Goal: Task Accomplishment & Management: Use online tool/utility

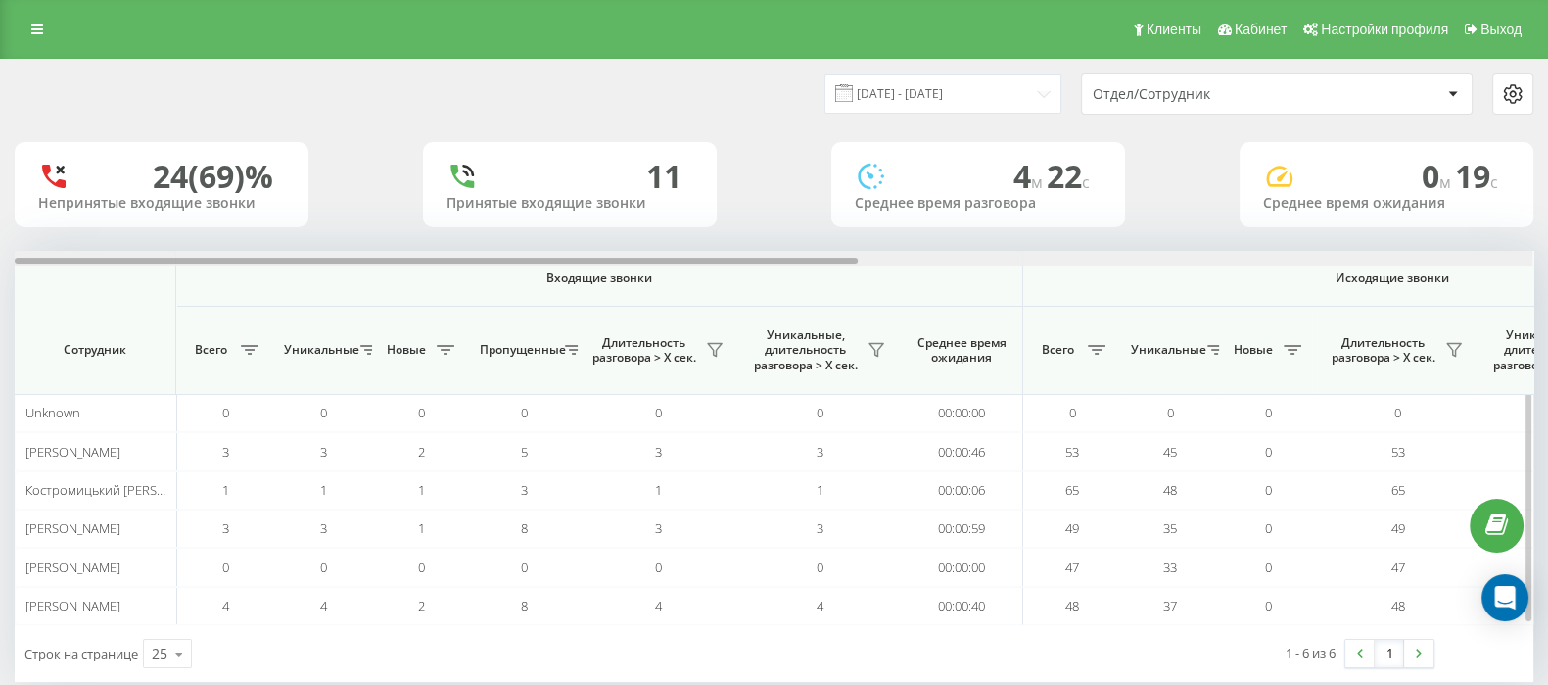
scroll to position [0, 1213]
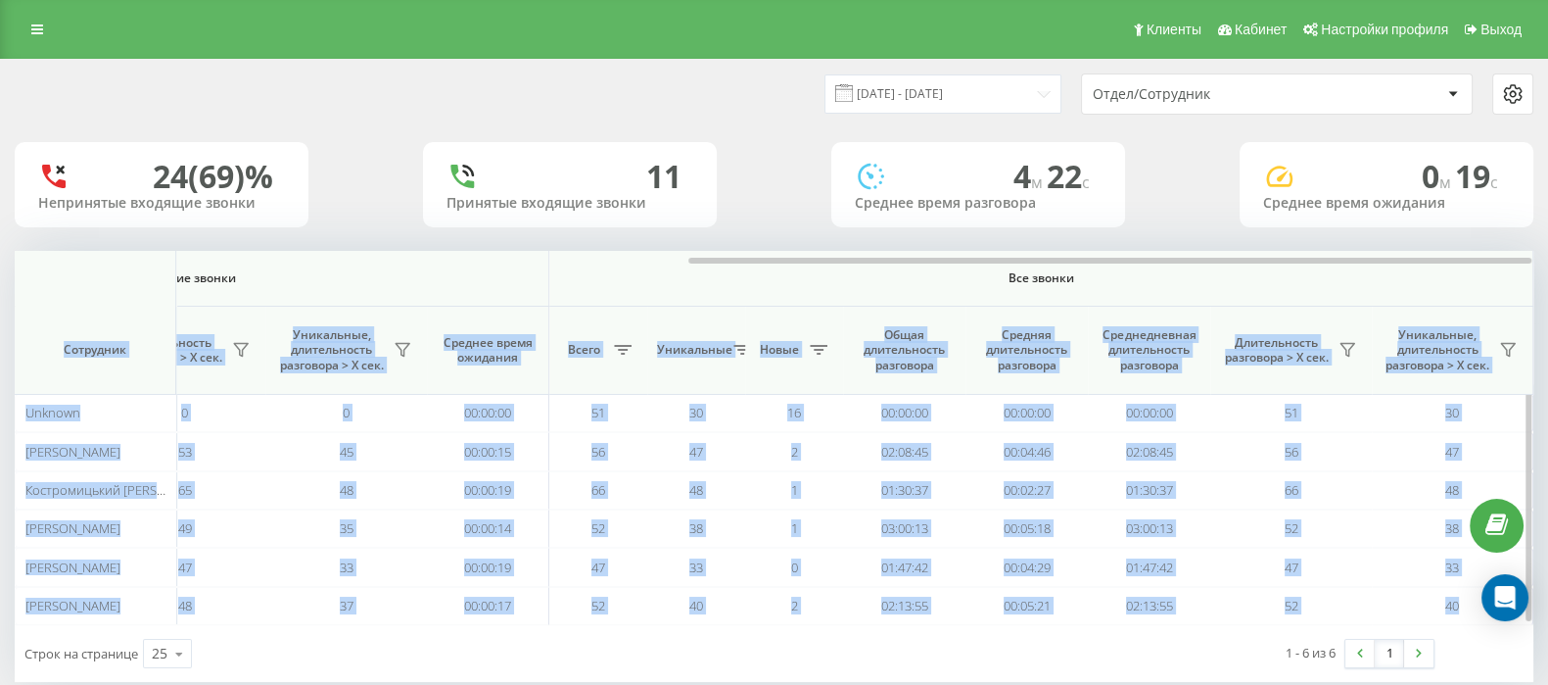
drag, startPoint x: 852, startPoint y: 263, endPoint x: 1334, endPoint y: 279, distance: 482.1
click at [1334, 279] on div "Входящие звонки Исходящие звонки Все звонки Сотрудник Всего Уникальные Новые Пр…" at bounding box center [774, 438] width 1519 height 374
click at [1382, 276] on span "Все звонки" at bounding box center [1041, 278] width 868 height 16
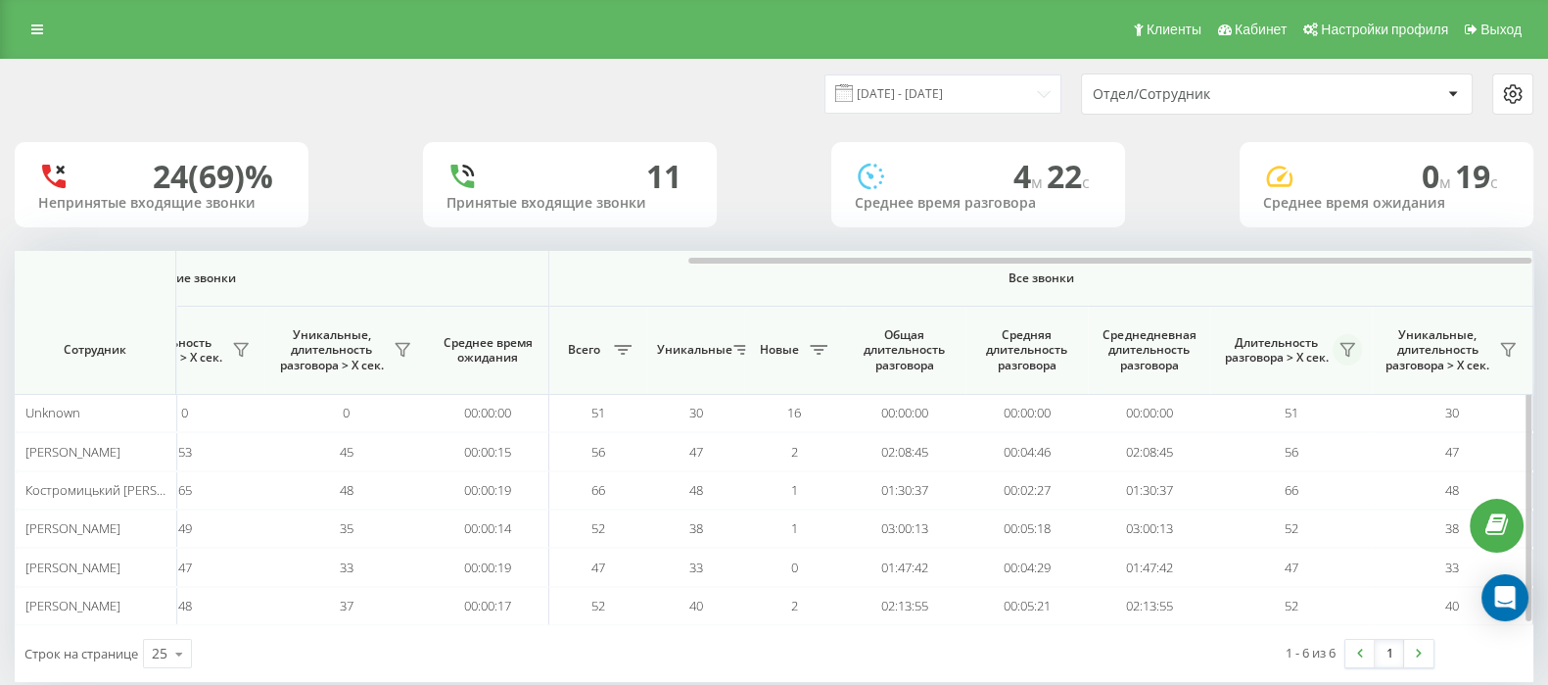
click at [1346, 350] on icon at bounding box center [1348, 350] width 14 height 13
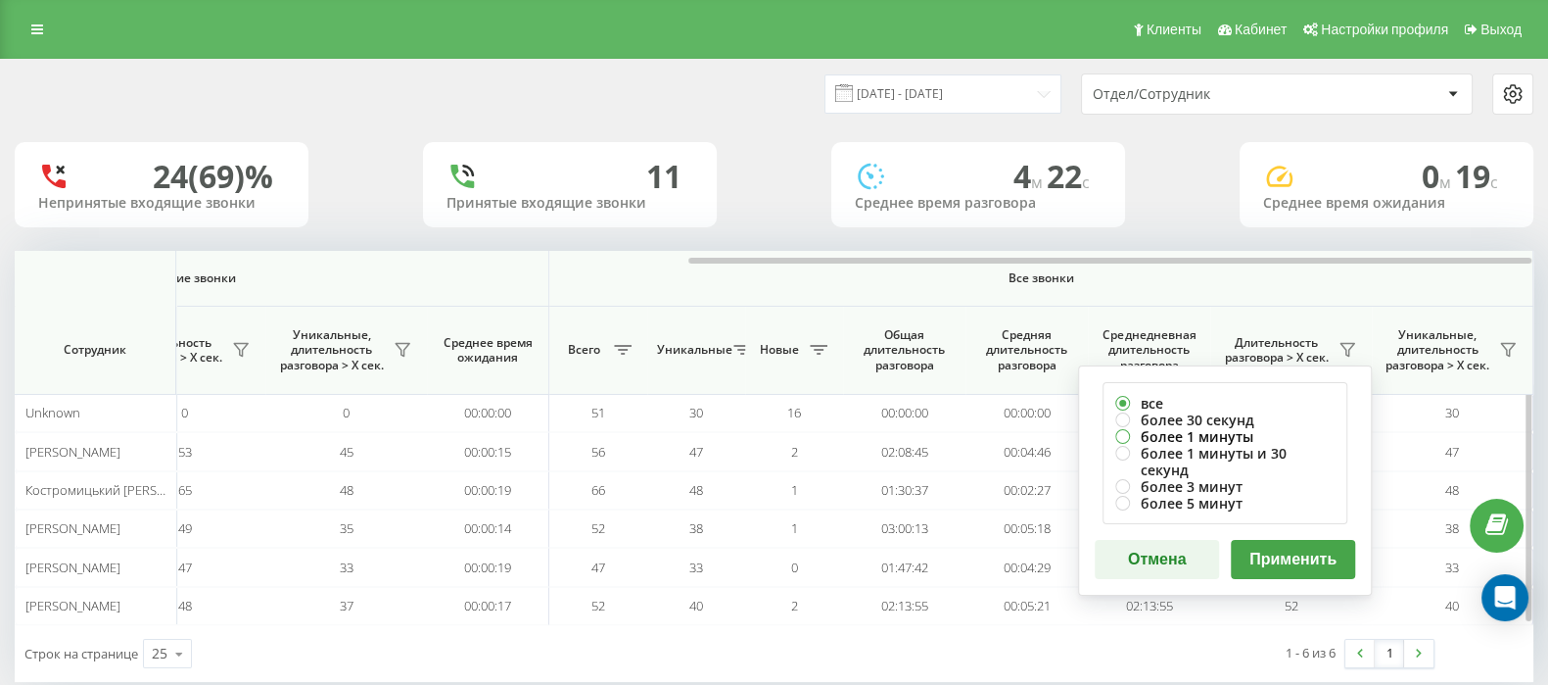
click at [1123, 436] on label "более 1 минуты" at bounding box center [1224, 436] width 219 height 17
radio input "true"
click at [1265, 540] on button "Применить" at bounding box center [1293, 559] width 124 height 39
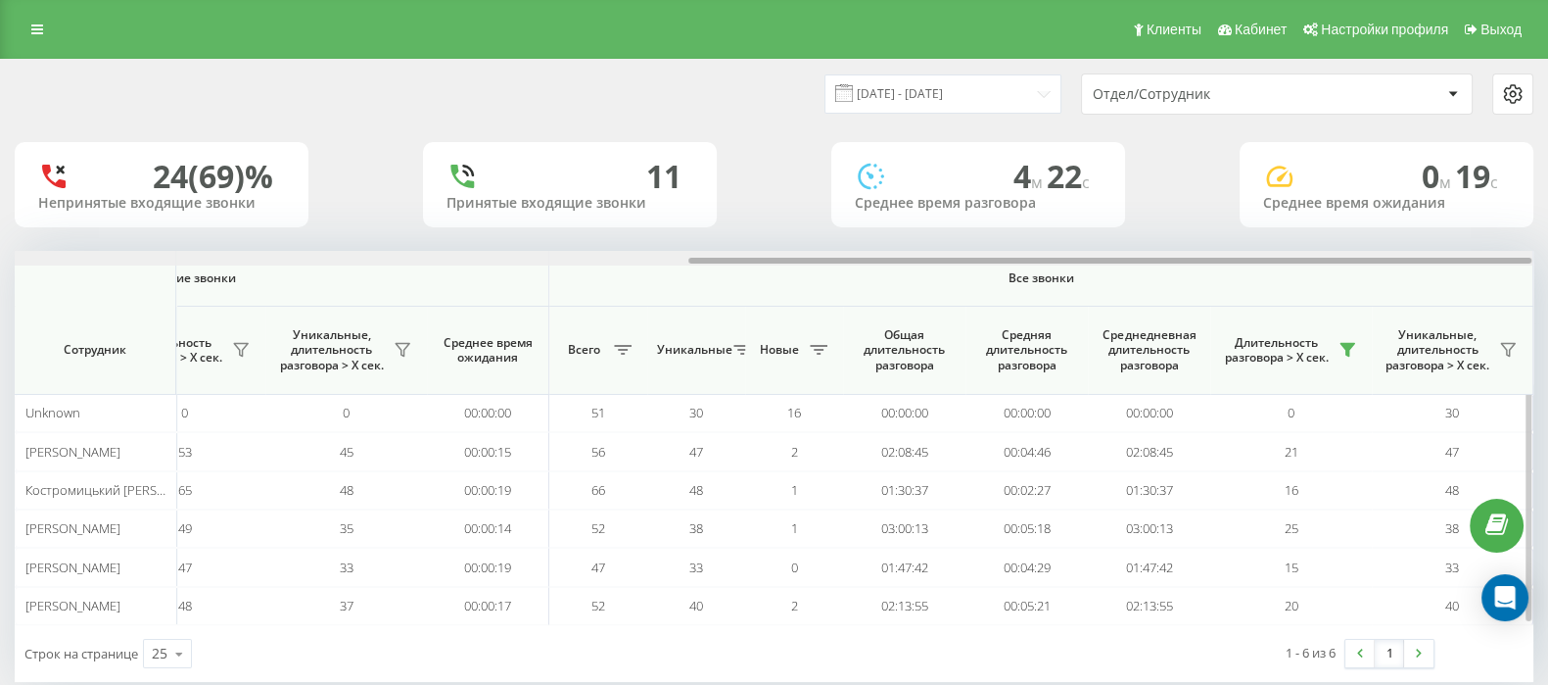
drag, startPoint x: 847, startPoint y: 261, endPoint x: 1505, endPoint y: 285, distance: 658.5
click at [1547, 257] on html "go.keycrm.app Проекты go.keycrm.app Дашборд Центр обращений Аналитика Ваши отче…" at bounding box center [774, 342] width 1548 height 685
